Goal: Find specific page/section: Find specific page/section

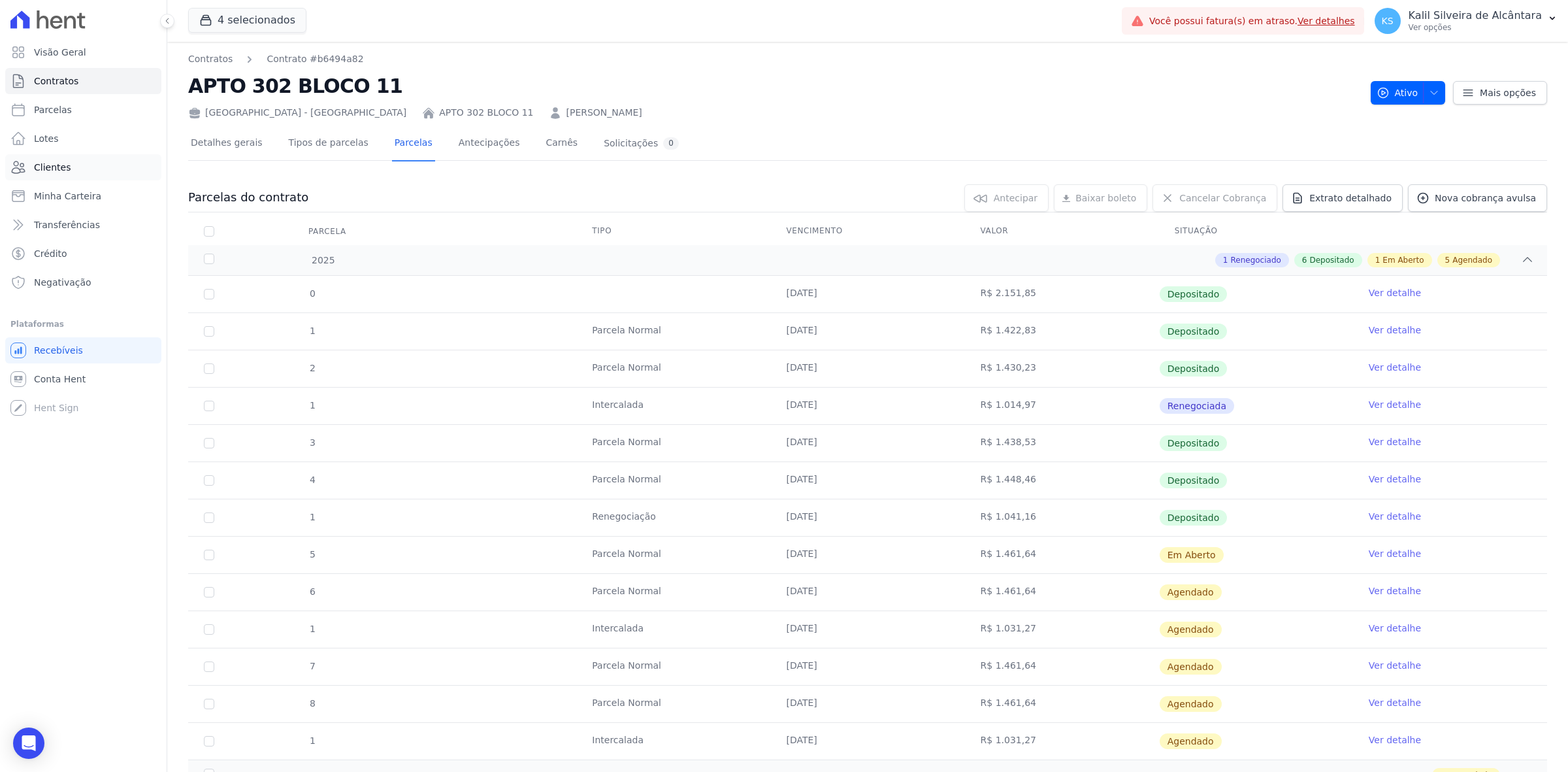
scroll to position [183, 0]
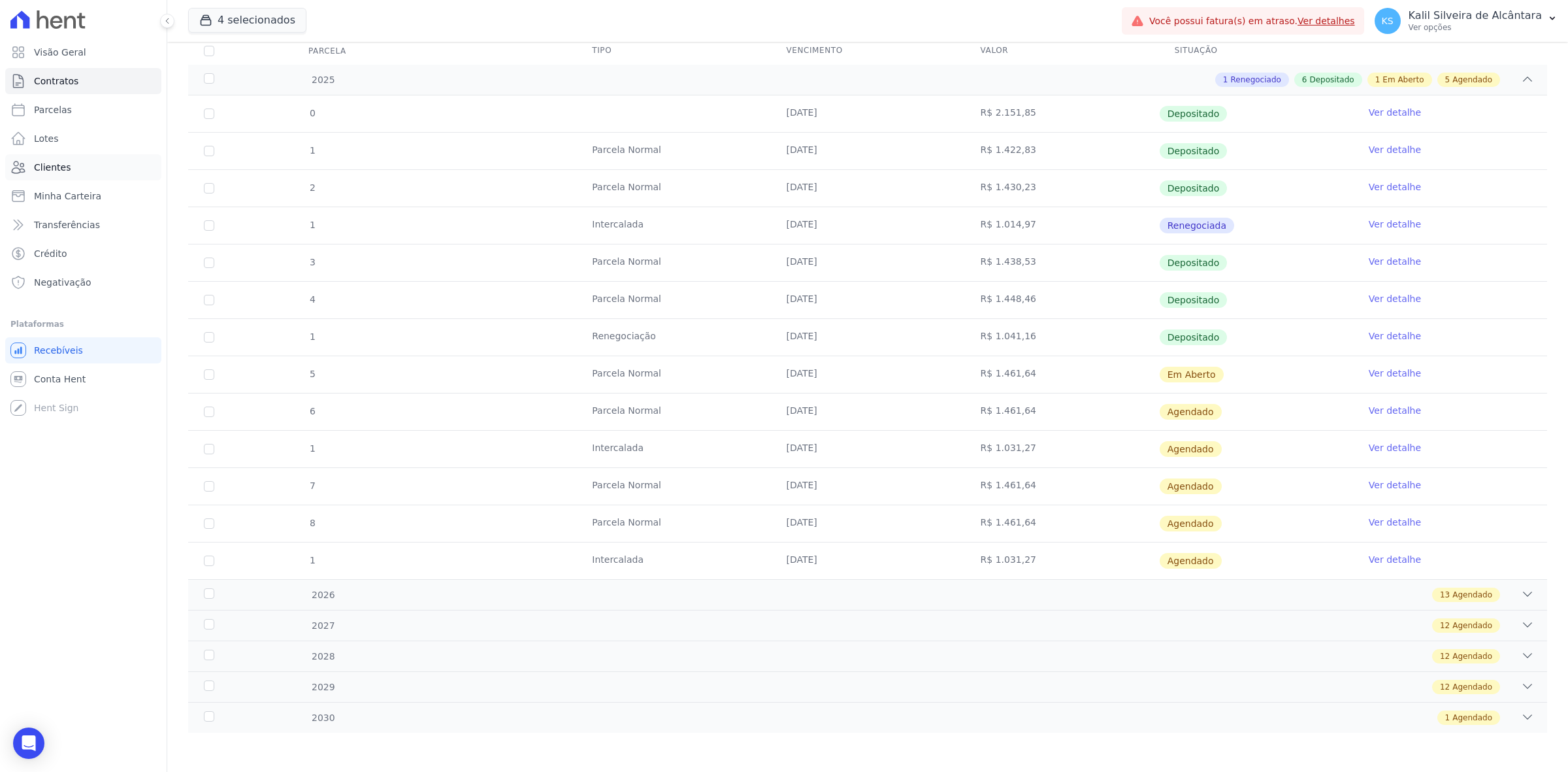
click at [79, 172] on link "Clientes" at bounding box center [83, 167] width 156 height 26
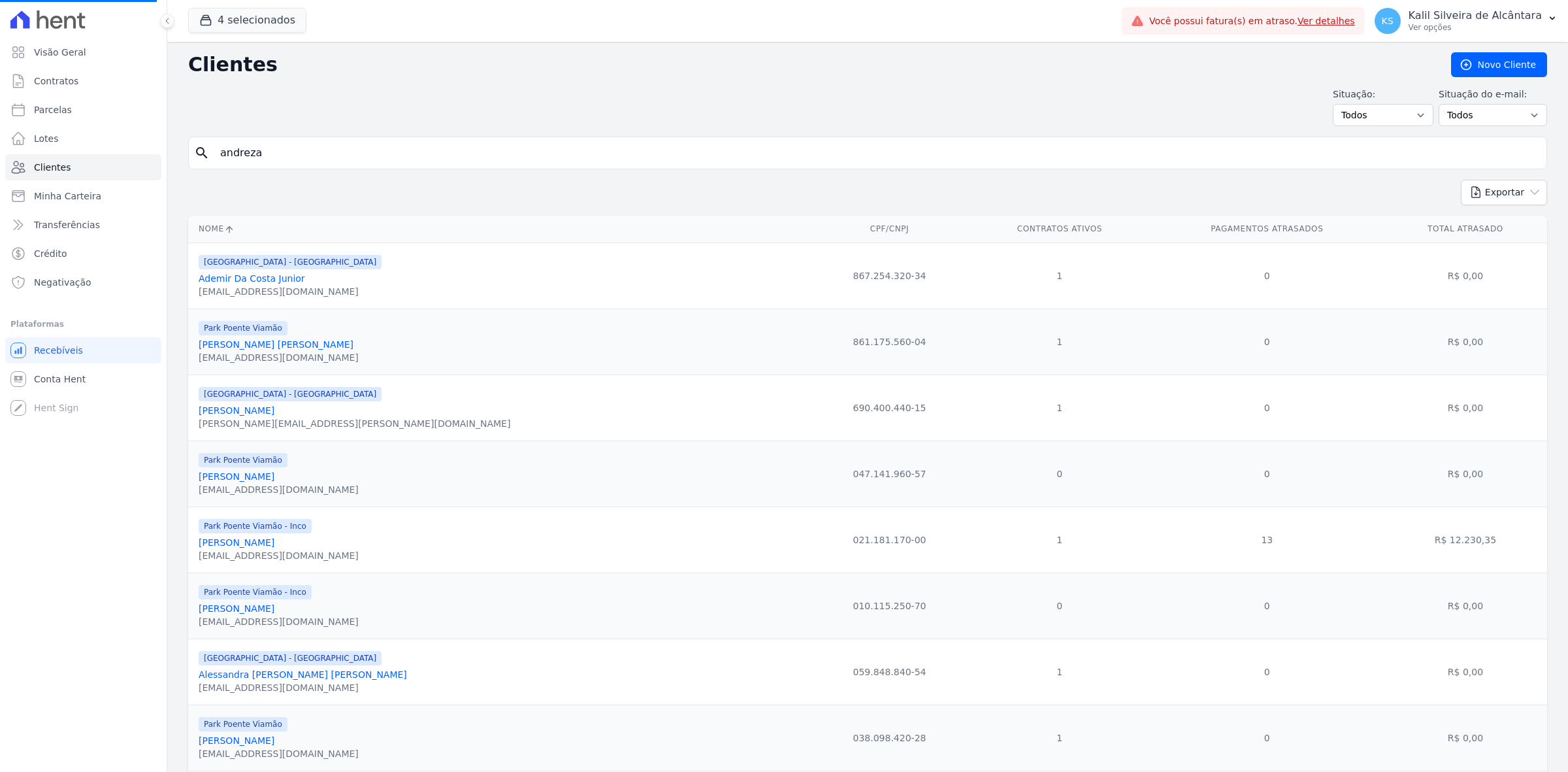
click at [436, 151] on input "andreza" at bounding box center [876, 152] width 1329 height 26
type input "[PERSON_NAME] ca"
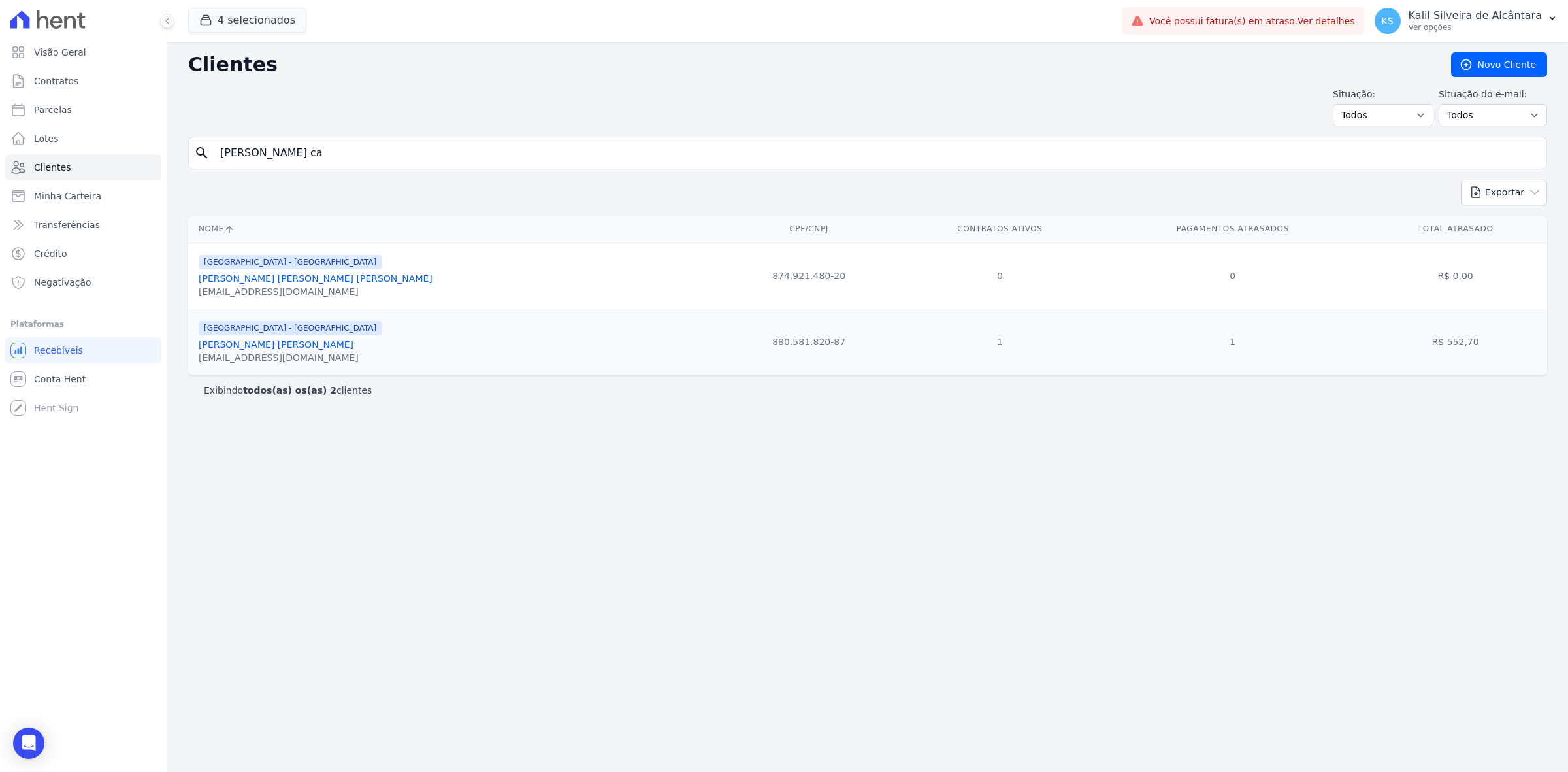
click at [297, 346] on link "[PERSON_NAME] [PERSON_NAME]" at bounding box center [276, 344] width 155 height 11
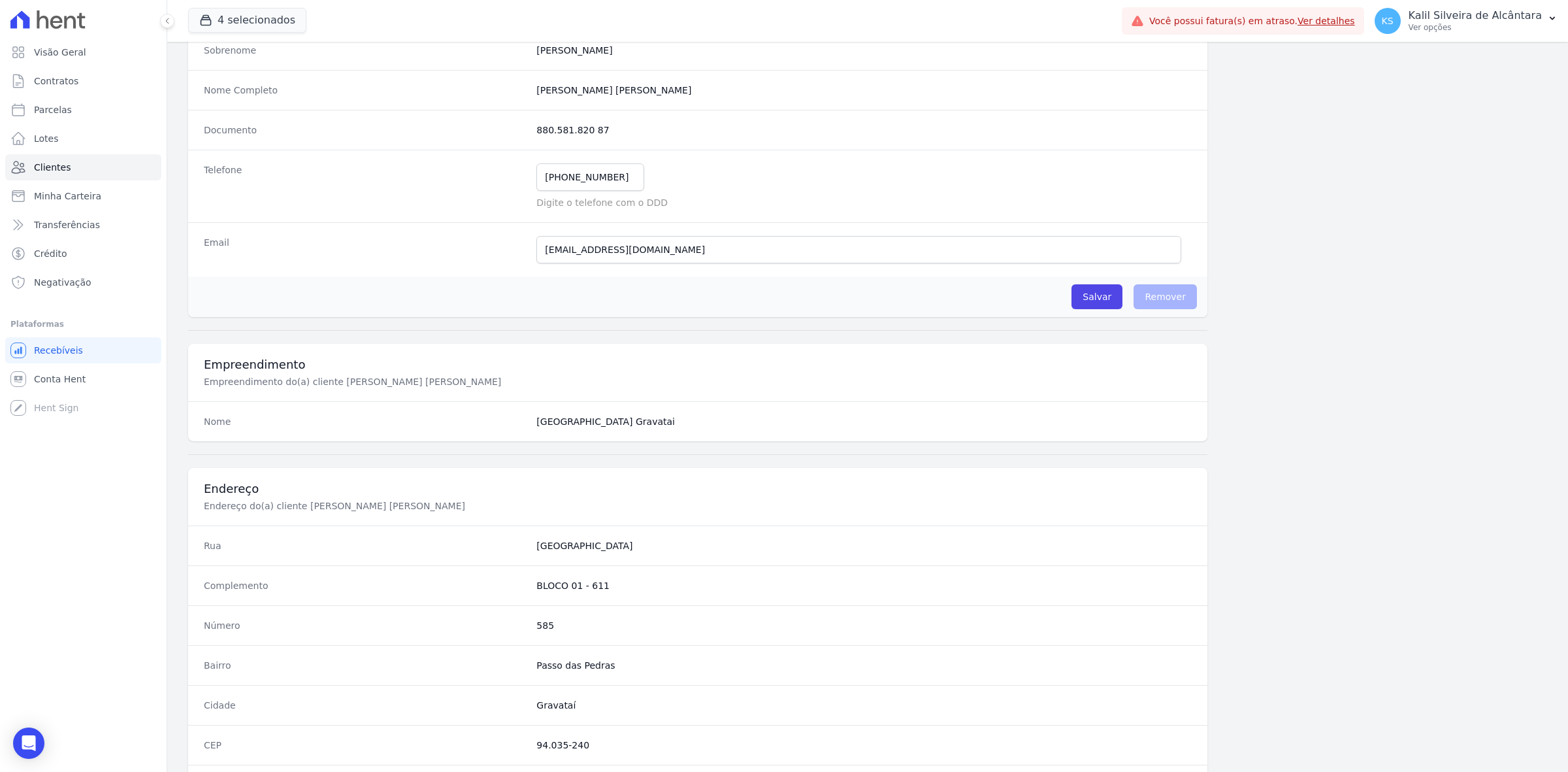
scroll to position [163, 0]
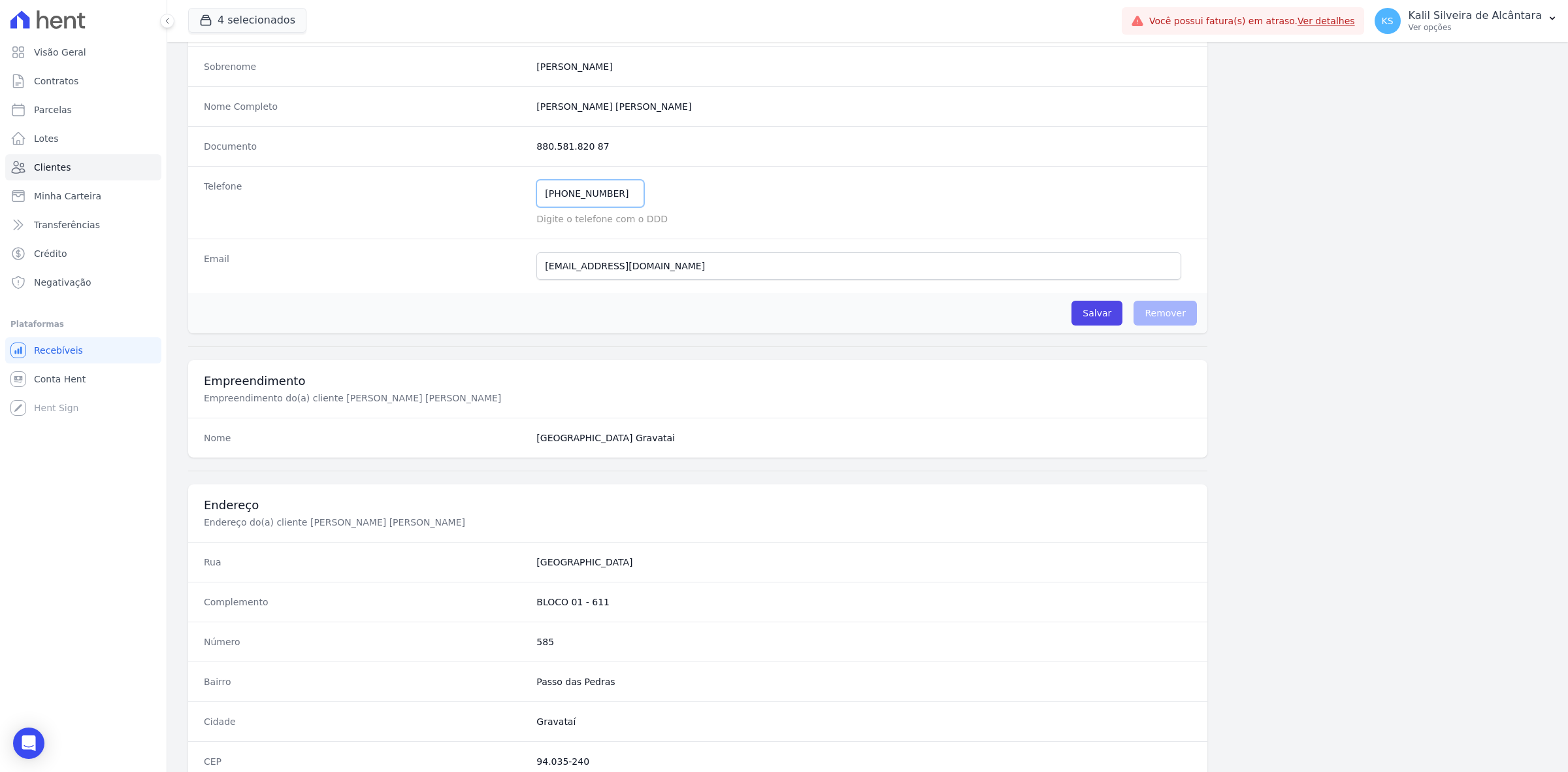
drag, startPoint x: 618, startPoint y: 200, endPoint x: 529, endPoint y: 197, distance: 89.1
click at [529, 197] on div "Telefone [PHONE_NUMBER] Mensagem de SMS ainda não enviada.. Mensagem de [PERSON…" at bounding box center [697, 201] width 1019 height 72
